Goal: Transaction & Acquisition: Purchase product/service

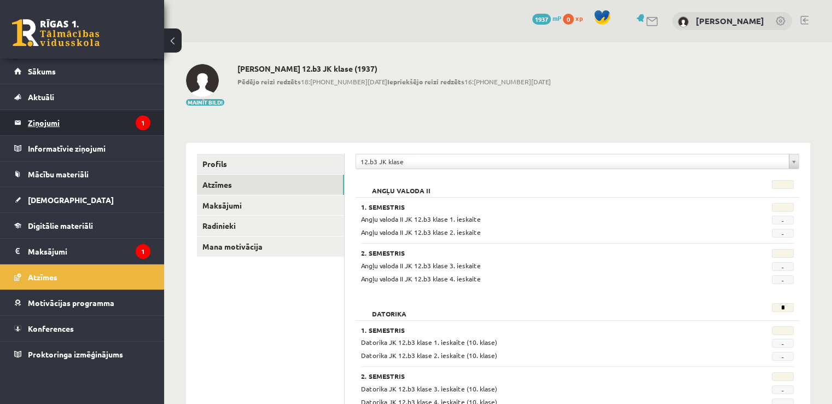
click at [105, 120] on legend "Ziņojumi 1" at bounding box center [89, 122] width 123 height 25
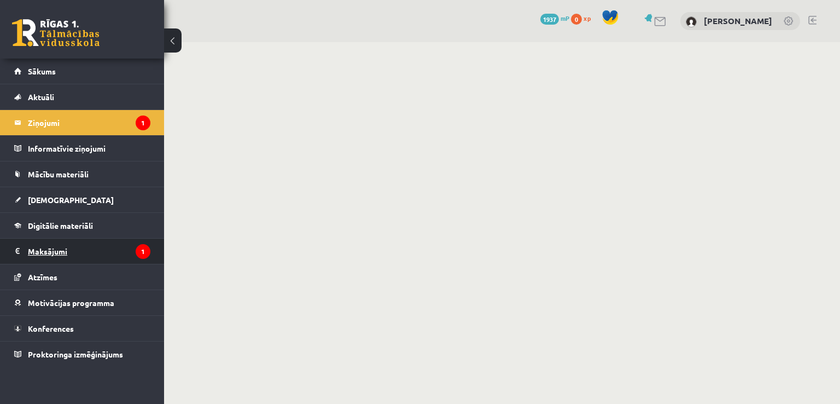
click at [96, 244] on legend "Maksājumi 1" at bounding box center [89, 251] width 123 height 25
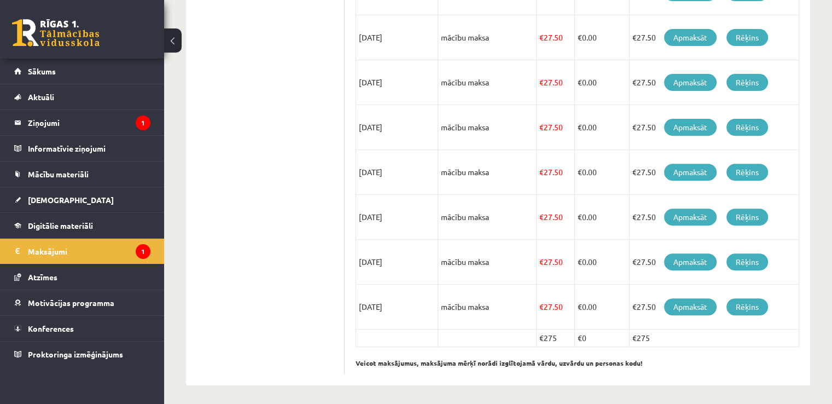
scroll to position [398, 0]
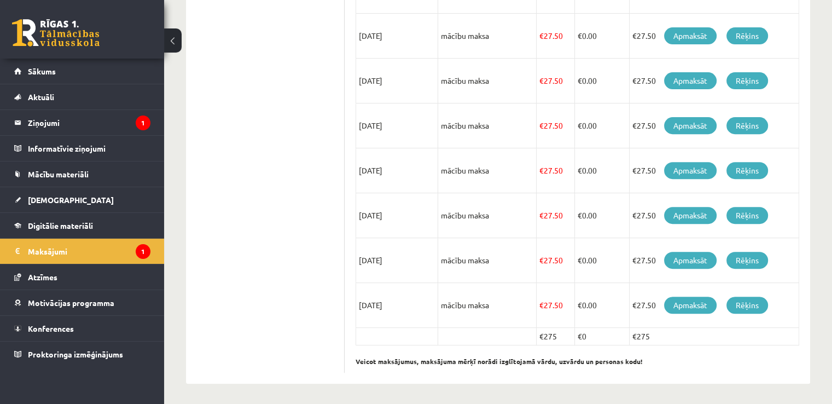
drag, startPoint x: 654, startPoint y: 333, endPoint x: 665, endPoint y: 334, distance: 11.0
click at [660, 333] on td "€275" at bounding box center [714, 337] width 170 height 18
click at [665, 334] on td "€275" at bounding box center [714, 337] width 170 height 18
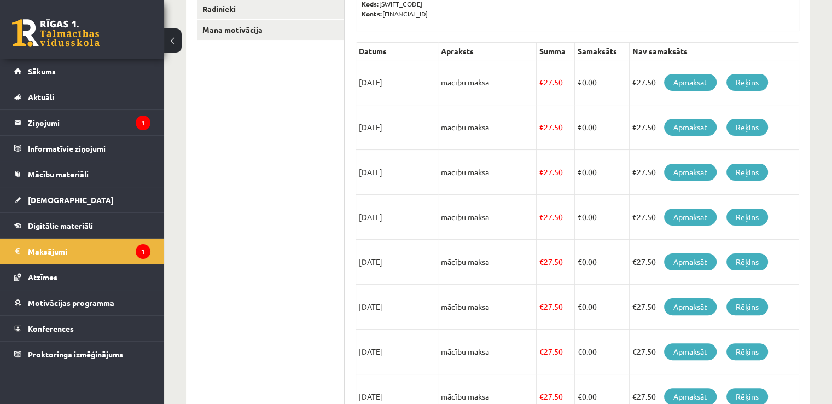
scroll to position [124, 0]
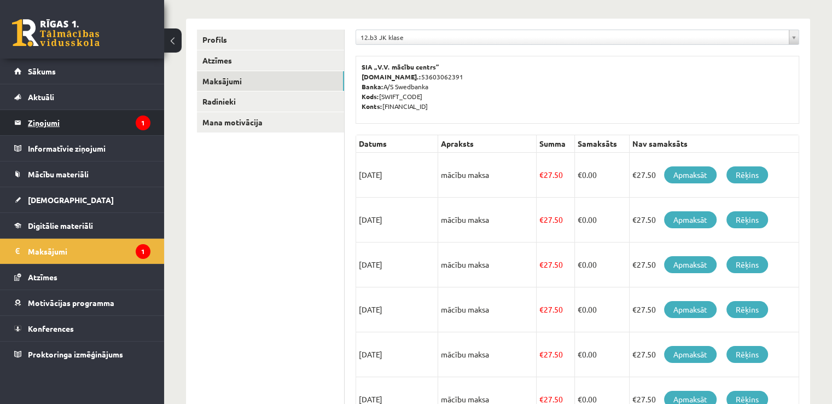
click at [147, 124] on icon "1" at bounding box center [143, 122] width 15 height 15
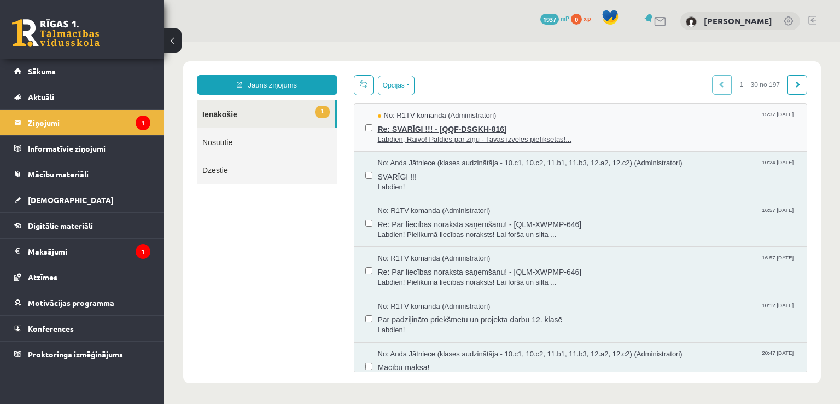
click at [477, 136] on span "Labdien, Raivo! Paldies par ziņu - Tavas izvēles piefiksētas!..." at bounding box center [587, 140] width 419 height 10
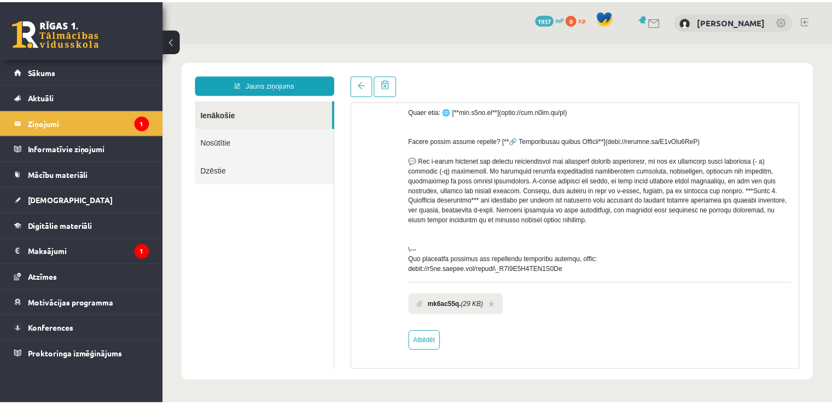
scroll to position [363, 0]
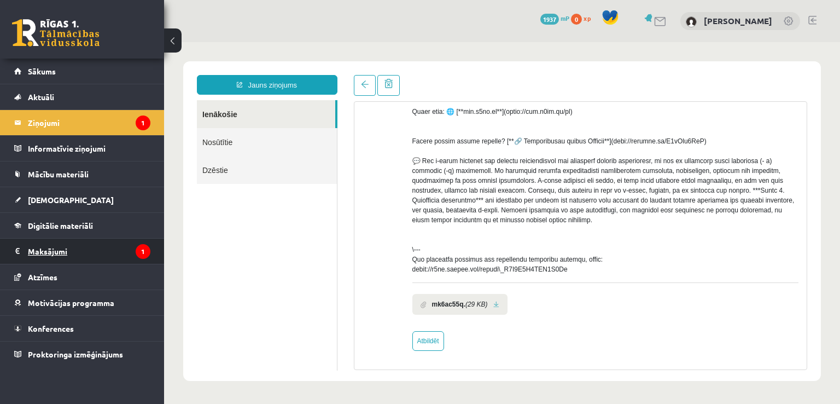
click at [77, 259] on legend "Maksājumi 1" at bounding box center [89, 251] width 123 height 25
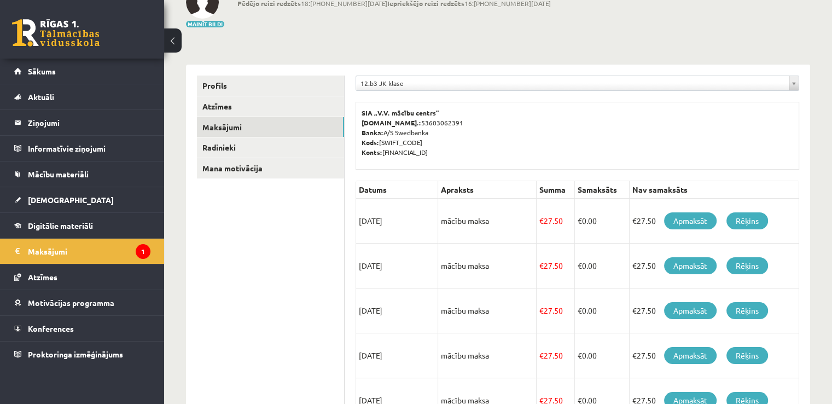
scroll to position [76, 0]
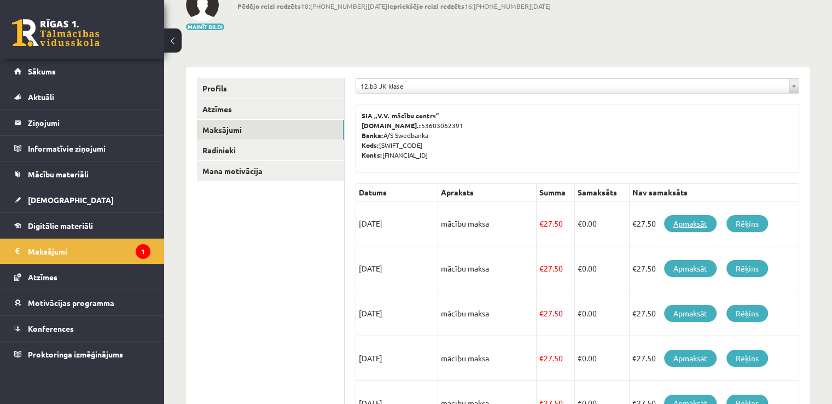
click at [692, 226] on link "Apmaksāt" at bounding box center [690, 223] width 53 height 17
